Goal: Information Seeking & Learning: Learn about a topic

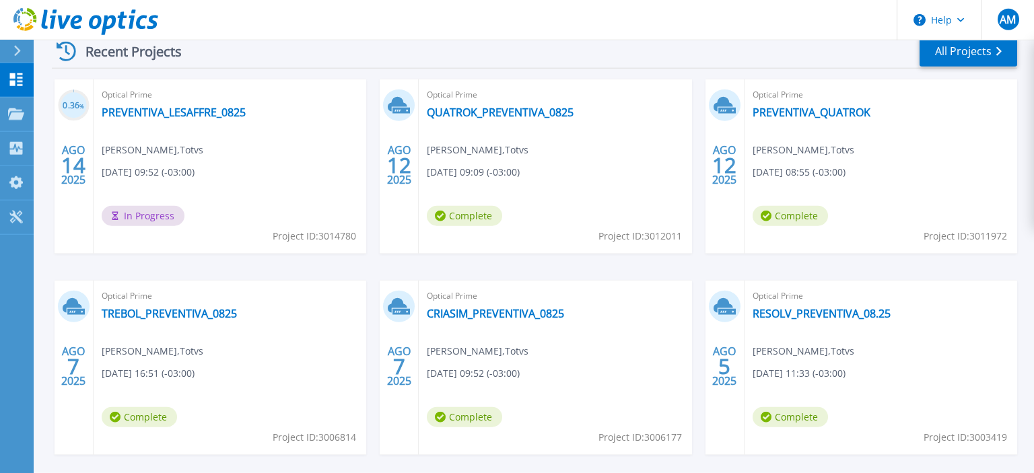
scroll to position [213, 0]
click at [181, 116] on link "PREVENTIVA_LESAFFRE_0825" at bounding box center [174, 112] width 144 height 13
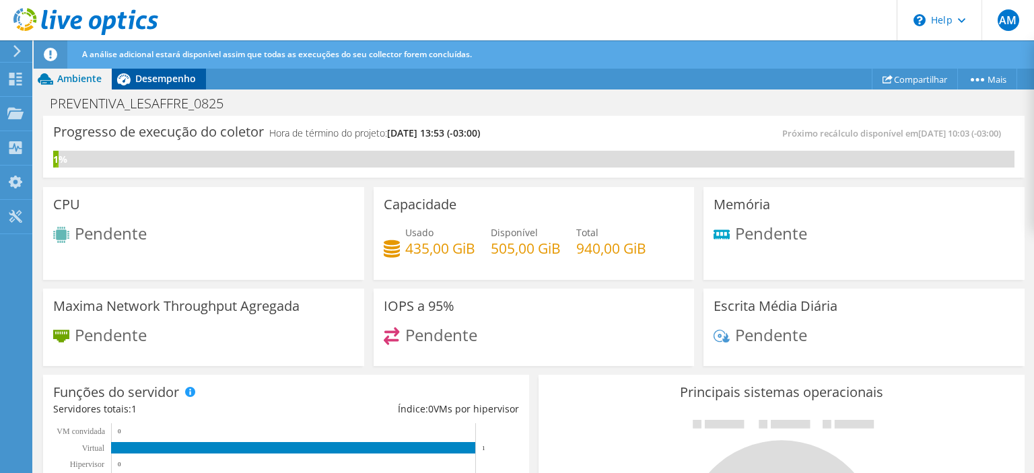
click at [172, 79] on span "Desempenho" at bounding box center [165, 78] width 61 height 13
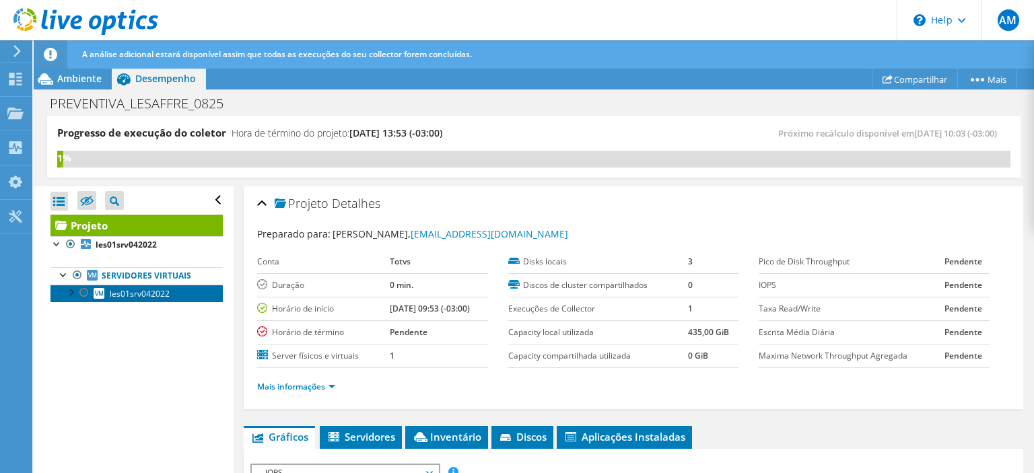
click at [125, 295] on span "les01srv042022" at bounding box center [140, 293] width 60 height 11
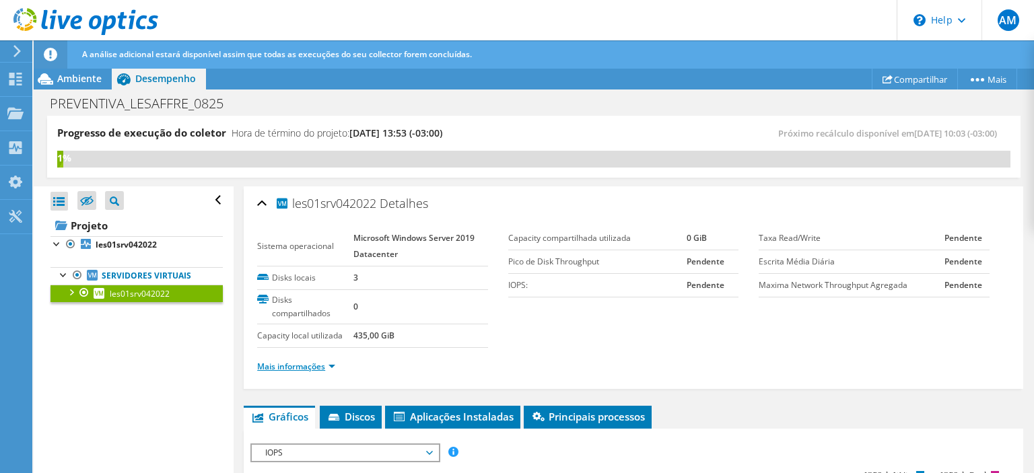
click at [329, 368] on link "Mais informações" at bounding box center [296, 366] width 78 height 11
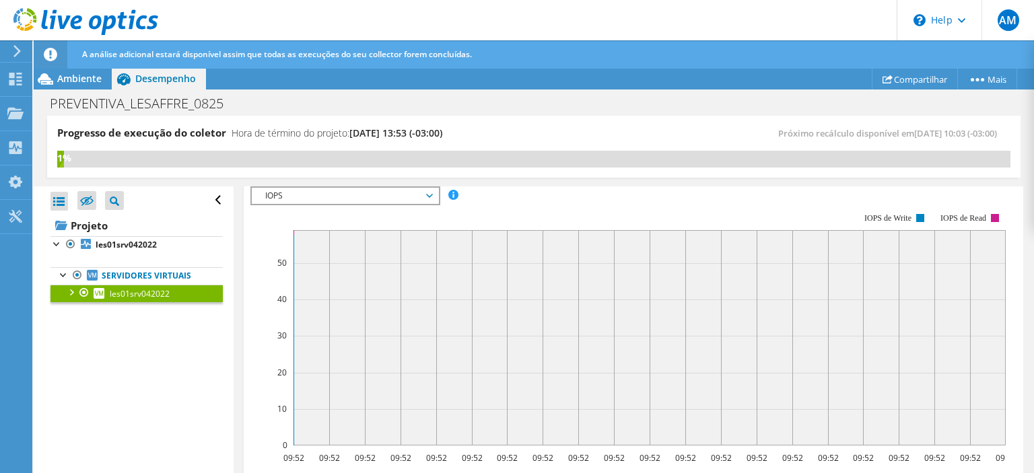
scroll to position [782, 0]
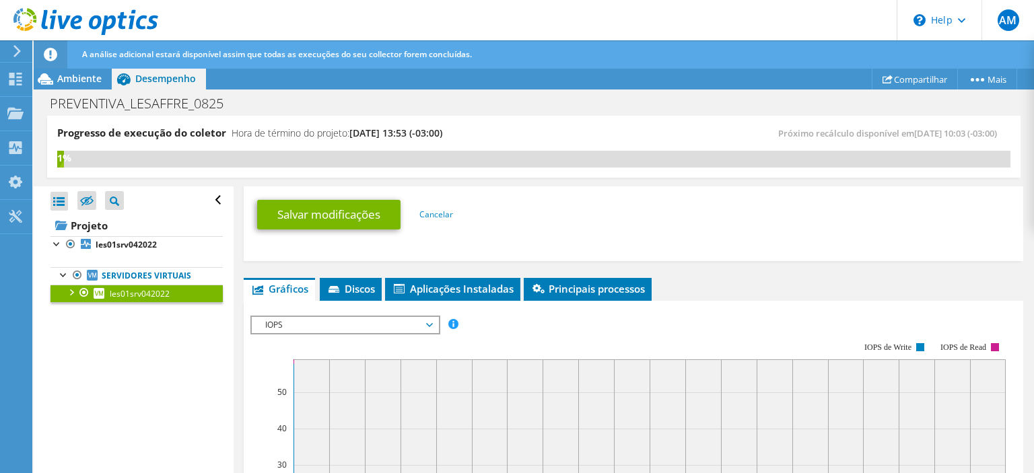
click at [421, 318] on span "IOPS" at bounding box center [344, 325] width 173 height 16
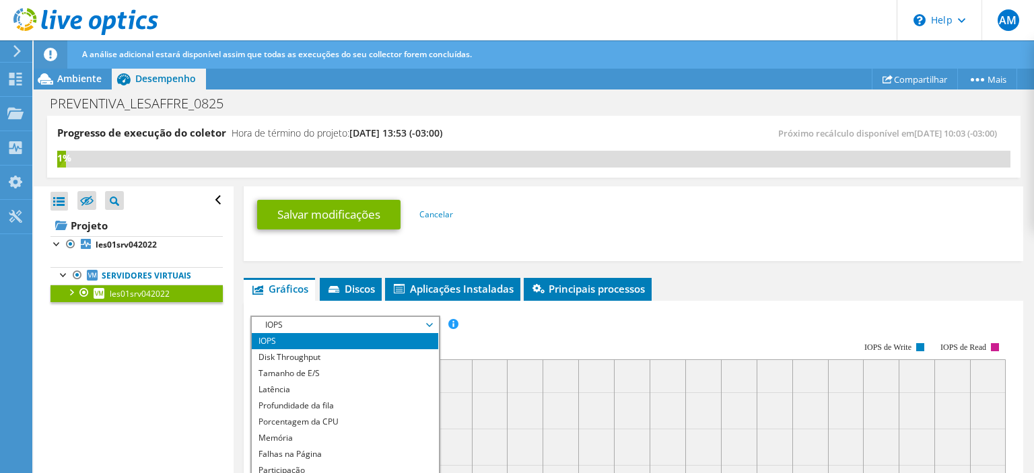
click at [740, 325] on rect at bounding box center [627, 458] width 755 height 269
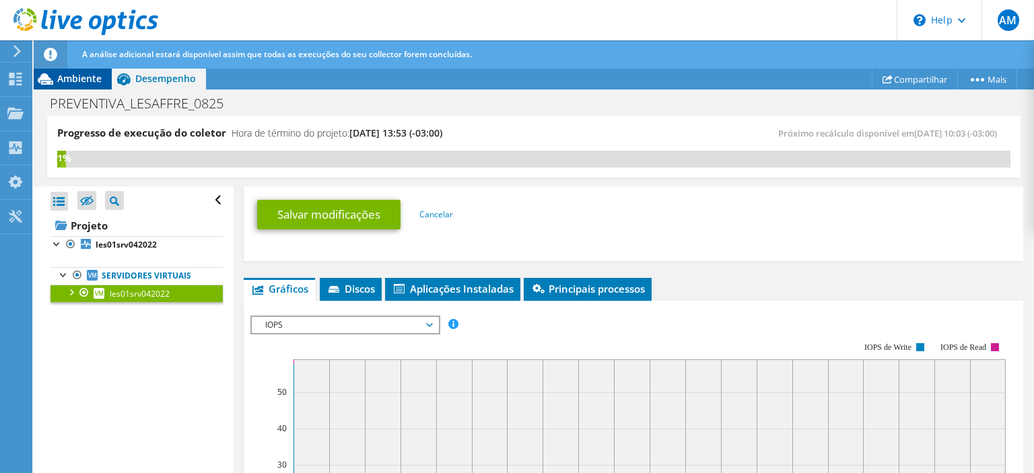
click at [80, 75] on span "Ambiente" at bounding box center [79, 78] width 44 height 13
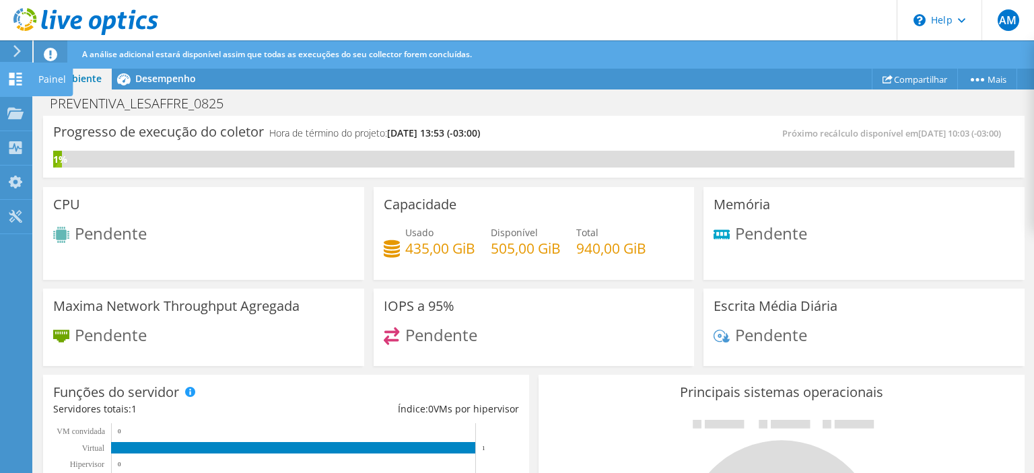
click at [56, 81] on div "Painel" at bounding box center [52, 80] width 41 height 34
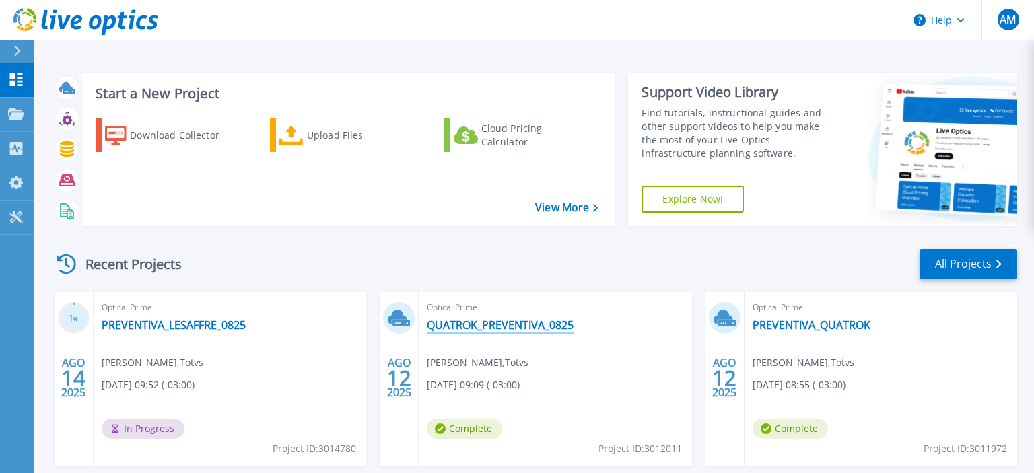
click at [519, 329] on link "QUATROK_PREVENTIVA_0825" at bounding box center [500, 324] width 147 height 13
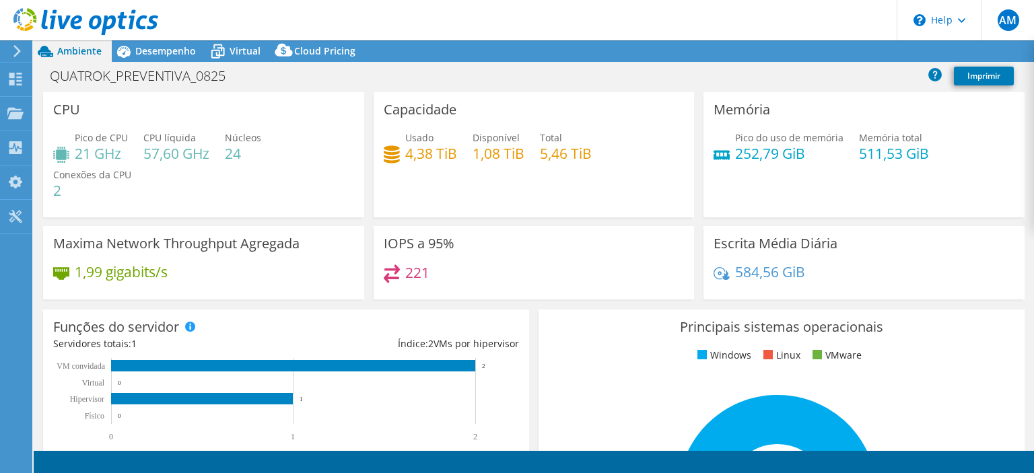
select select "USD"
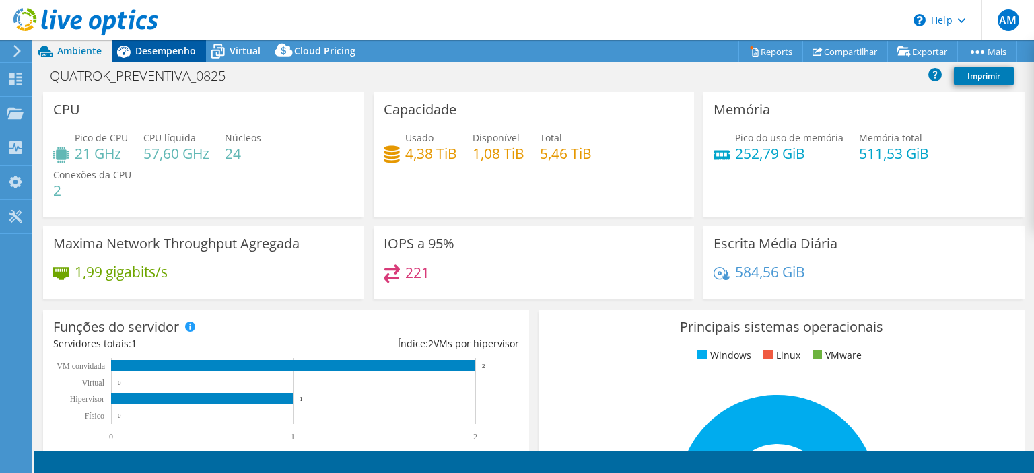
click at [172, 46] on span "Desempenho" at bounding box center [165, 50] width 61 height 13
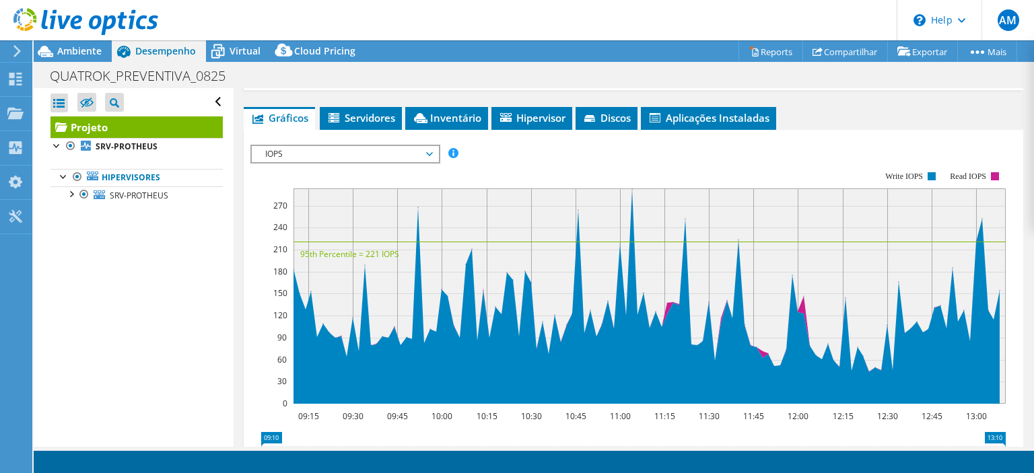
scroll to position [258, 0]
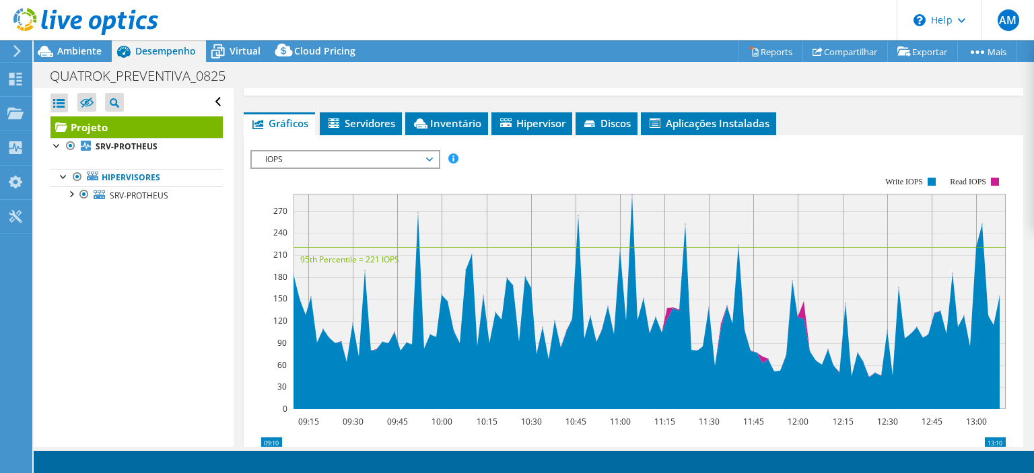
click at [429, 158] on span "IOPS" at bounding box center [344, 159] width 173 height 16
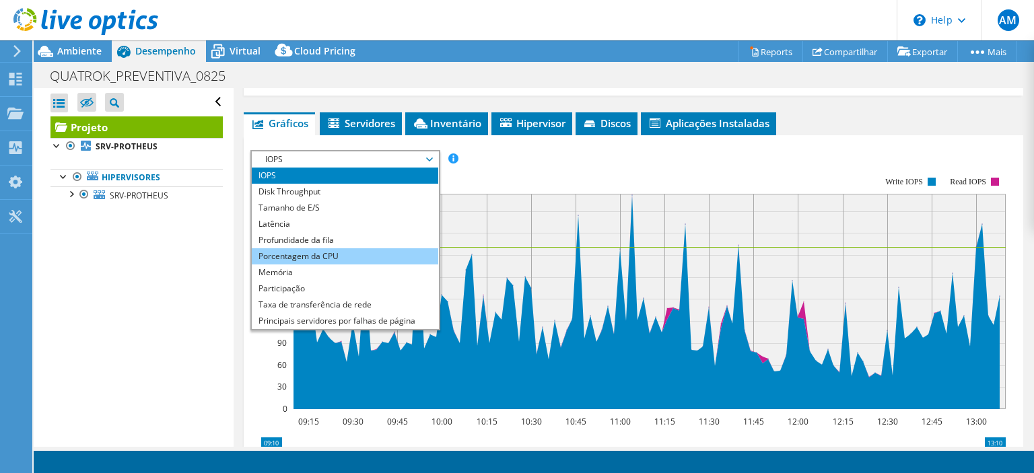
click at [300, 257] on li "Porcentagem da CPU" at bounding box center [345, 256] width 186 height 16
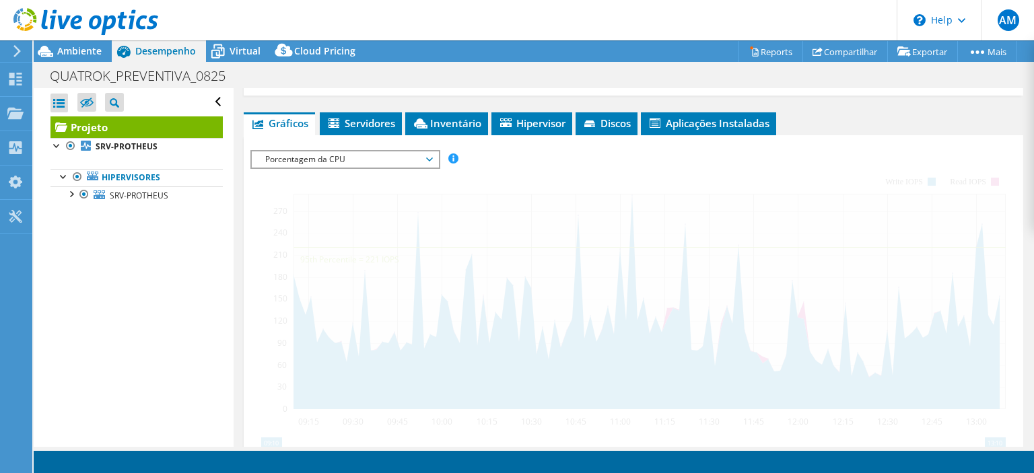
click at [428, 156] on span "Porcentagem da CPU" at bounding box center [344, 159] width 173 height 16
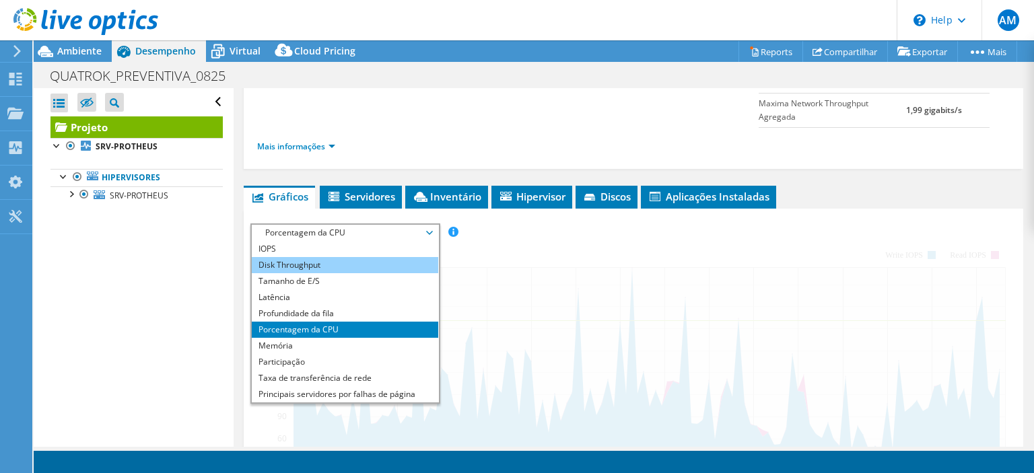
scroll to position [129, 0]
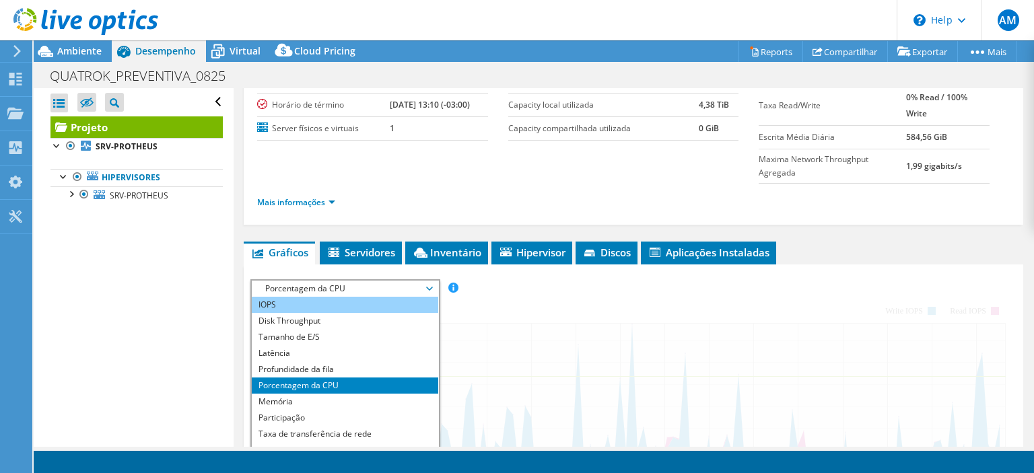
click at [294, 303] on li "IOPS" at bounding box center [345, 305] width 186 height 16
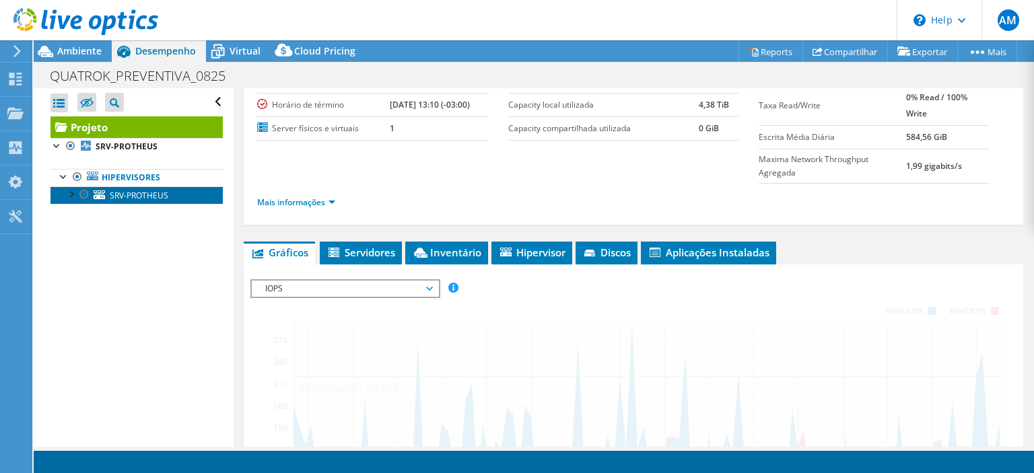
click at [133, 195] on span "SRV-PROTHEUS" at bounding box center [139, 195] width 59 height 11
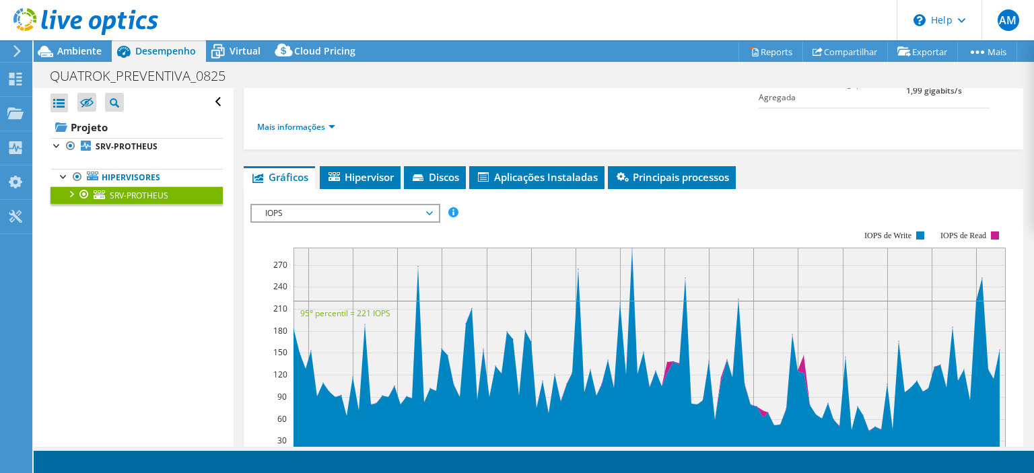
scroll to position [258, 0]
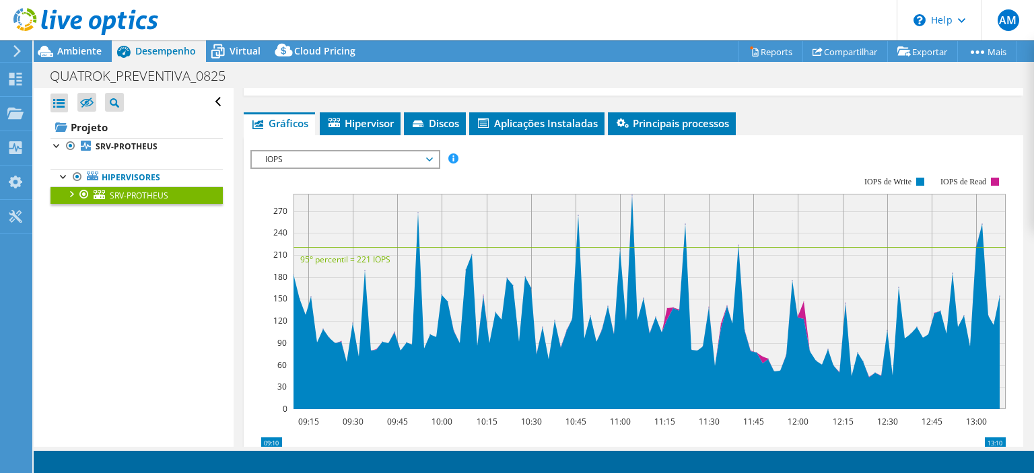
click at [435, 155] on span "IOPS" at bounding box center [345, 159] width 186 height 16
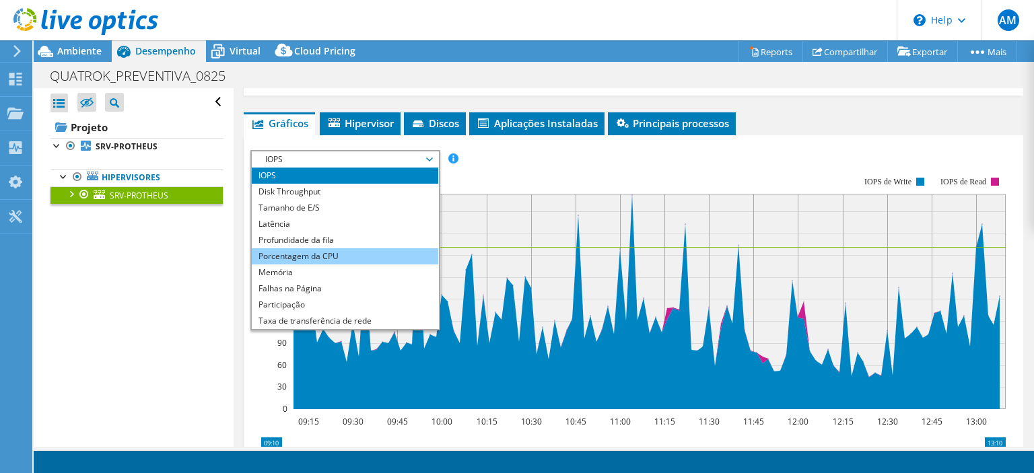
click at [334, 254] on li "Porcentagem da CPU" at bounding box center [345, 256] width 186 height 16
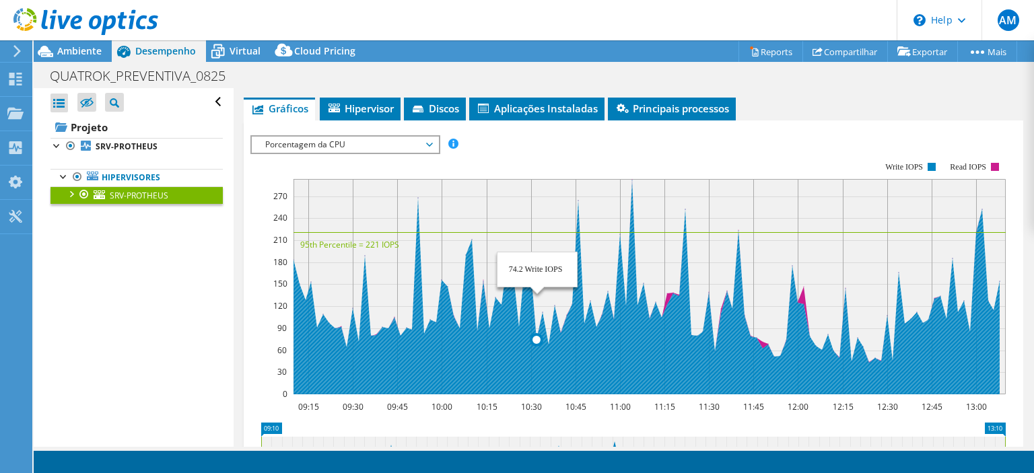
scroll to position [129, 0]
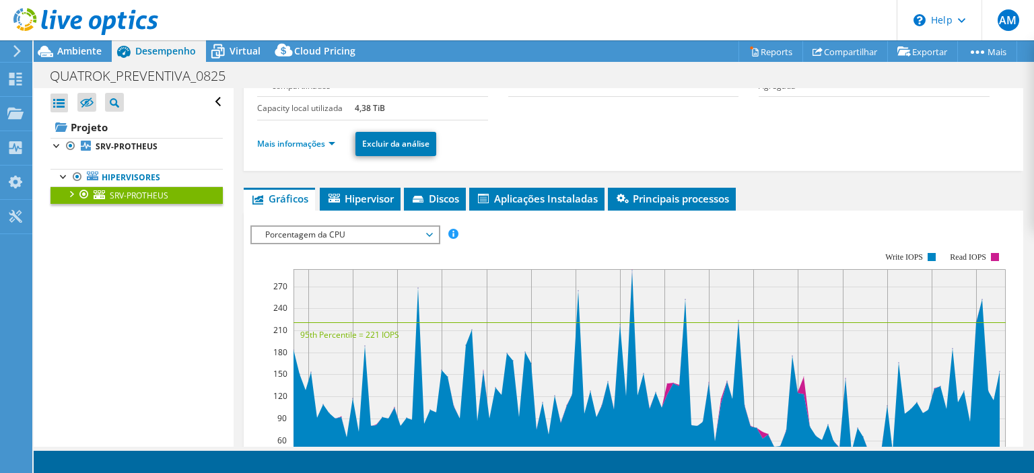
click at [429, 231] on span "Porcentagem da CPU" at bounding box center [344, 235] width 173 height 16
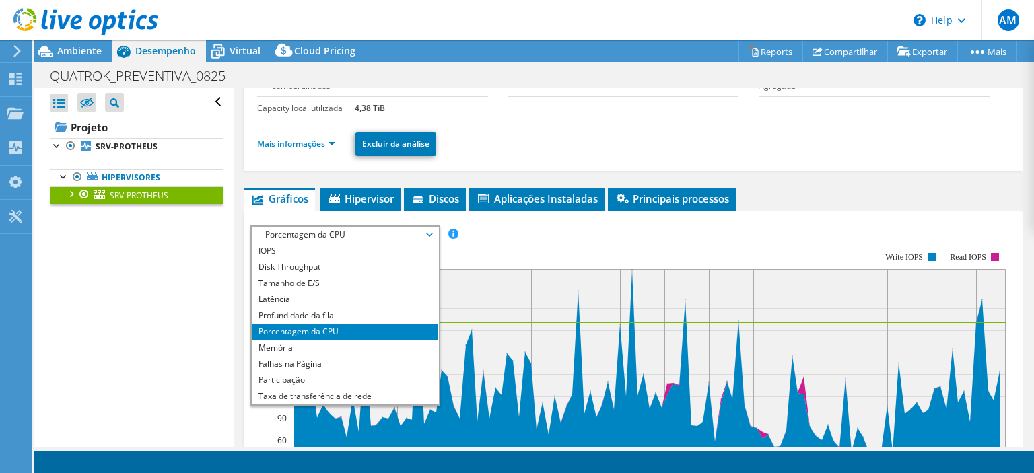
click at [692, 310] on rect at bounding box center [649, 376] width 712 height 215
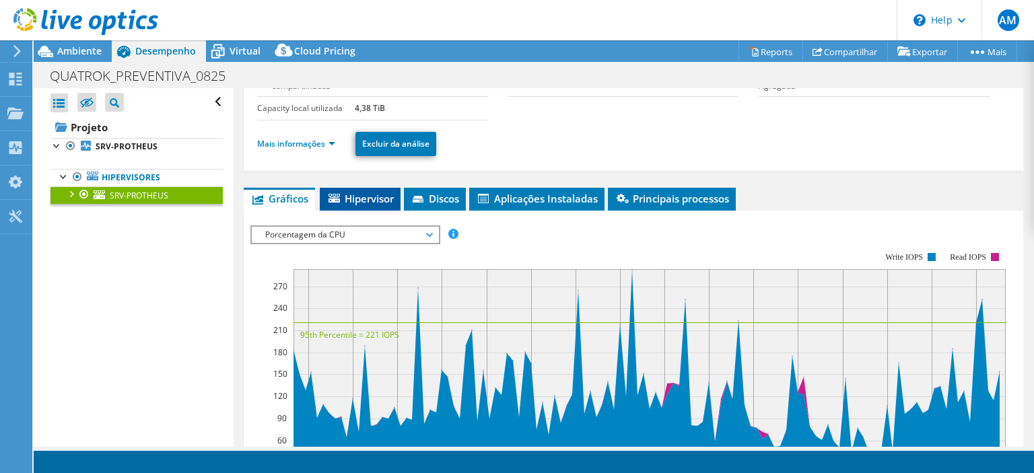
click at [379, 201] on span "Hipervisor" at bounding box center [359, 198] width 67 height 13
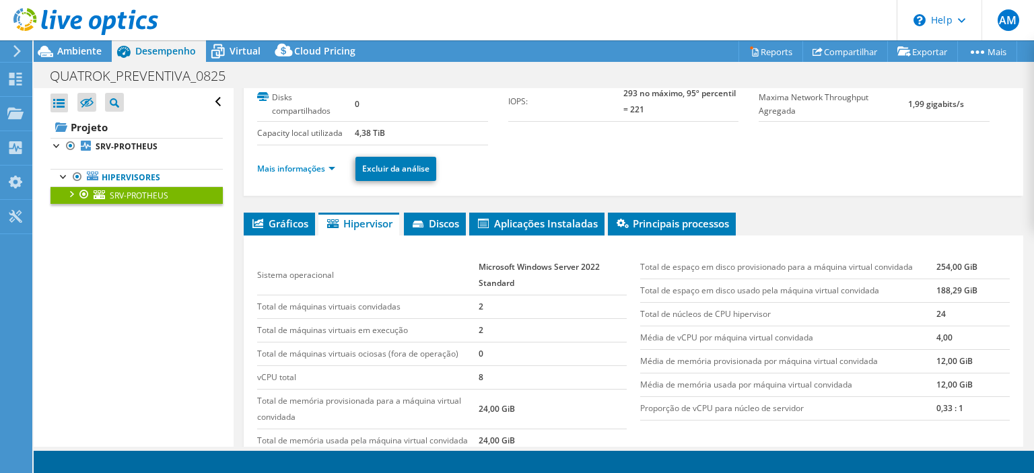
scroll to position [100, 0]
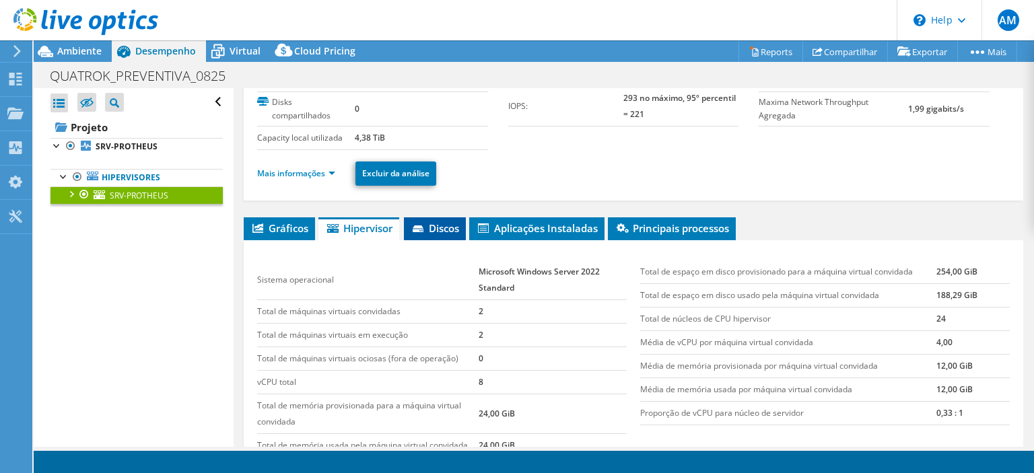
click at [449, 221] on span "Discos" at bounding box center [434, 227] width 48 height 13
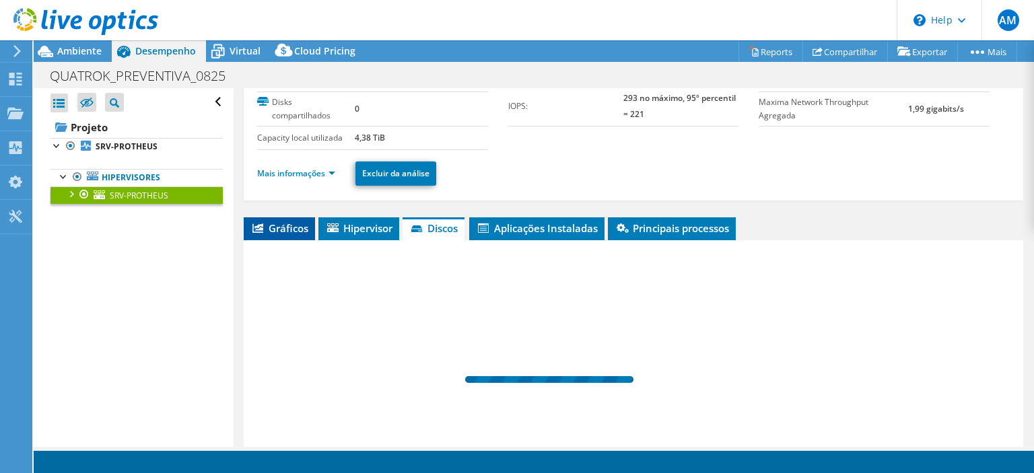
click at [295, 231] on span "Gráficos" at bounding box center [279, 227] width 58 height 13
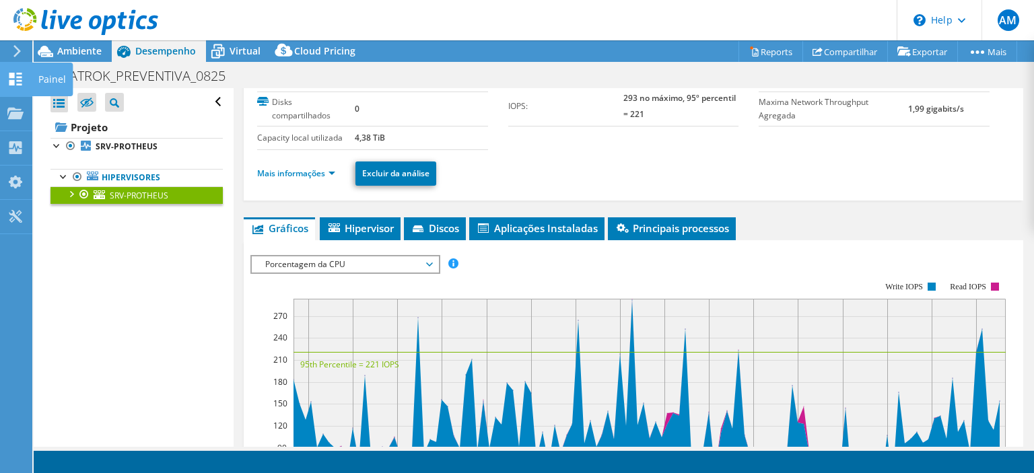
click at [46, 75] on div "Painel" at bounding box center [52, 80] width 41 height 34
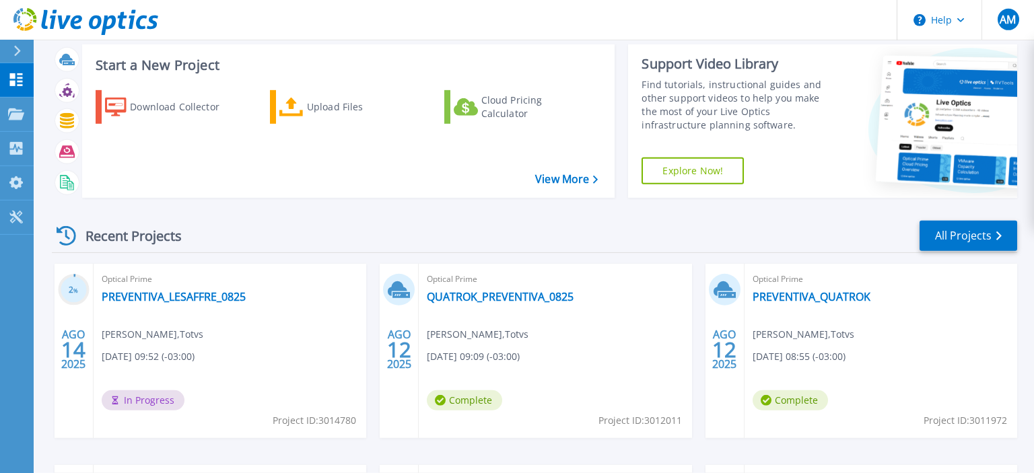
scroll to position [213, 0]
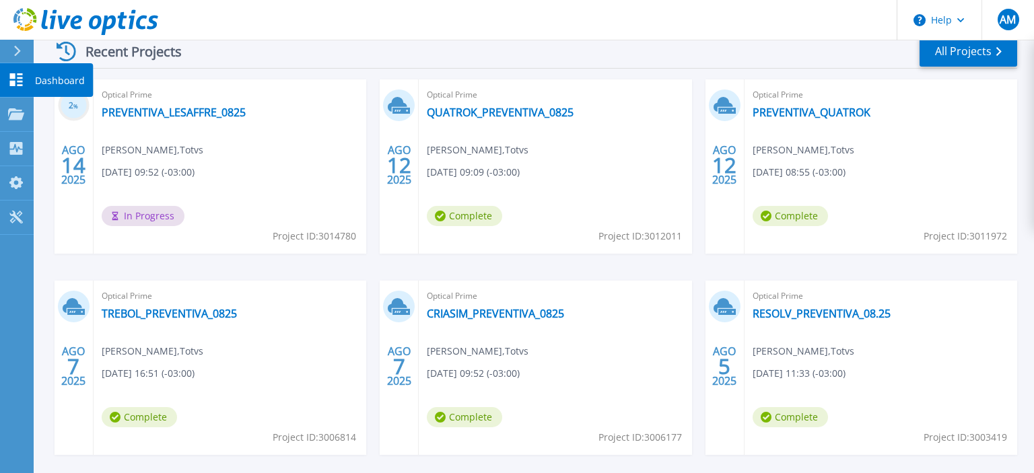
click at [49, 79] on p "Dashboard" at bounding box center [60, 80] width 50 height 35
